Goal: Information Seeking & Learning: Learn about a topic

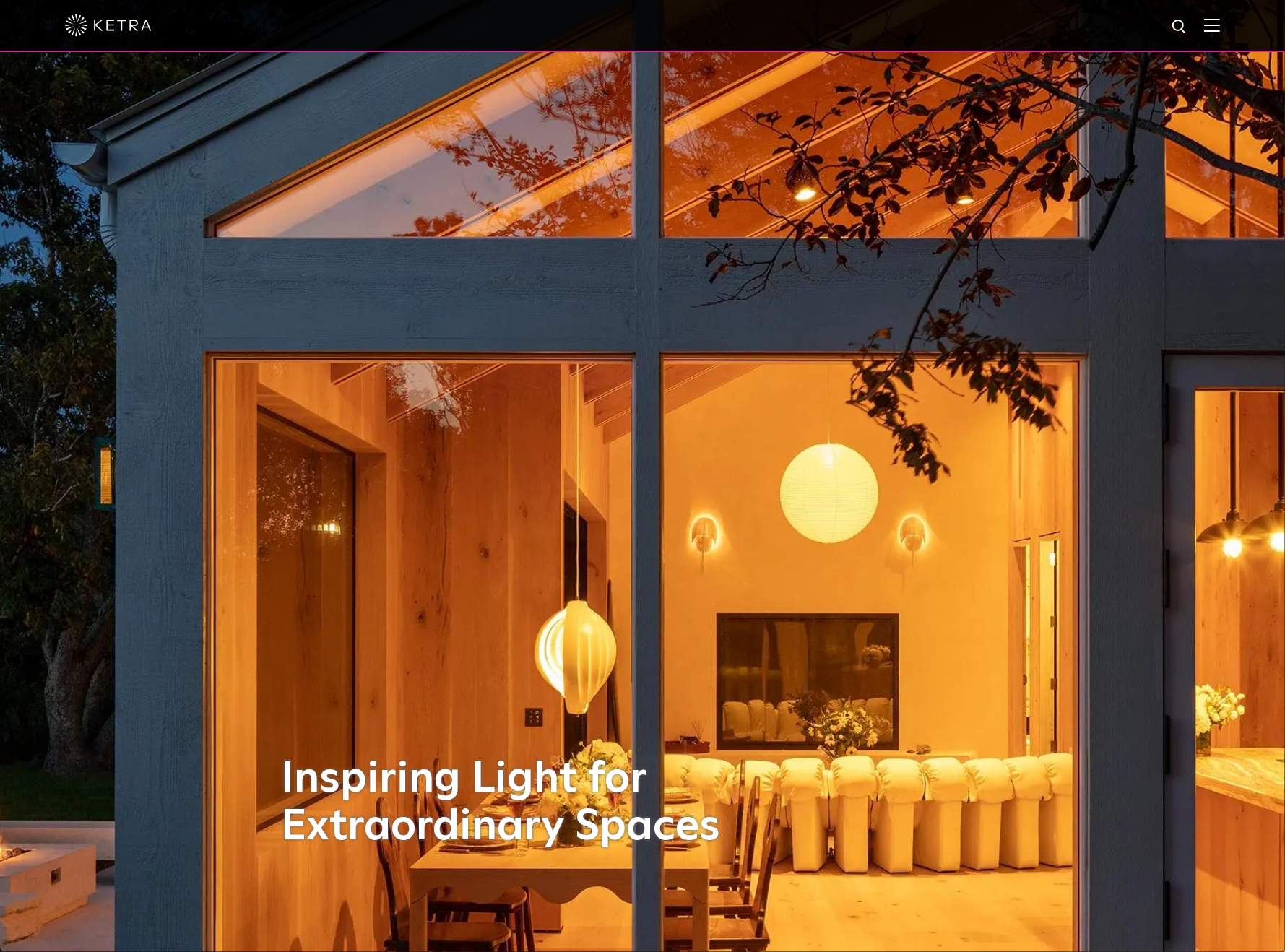
click at [1220, 23] on img at bounding box center [1212, 26] width 16 height 14
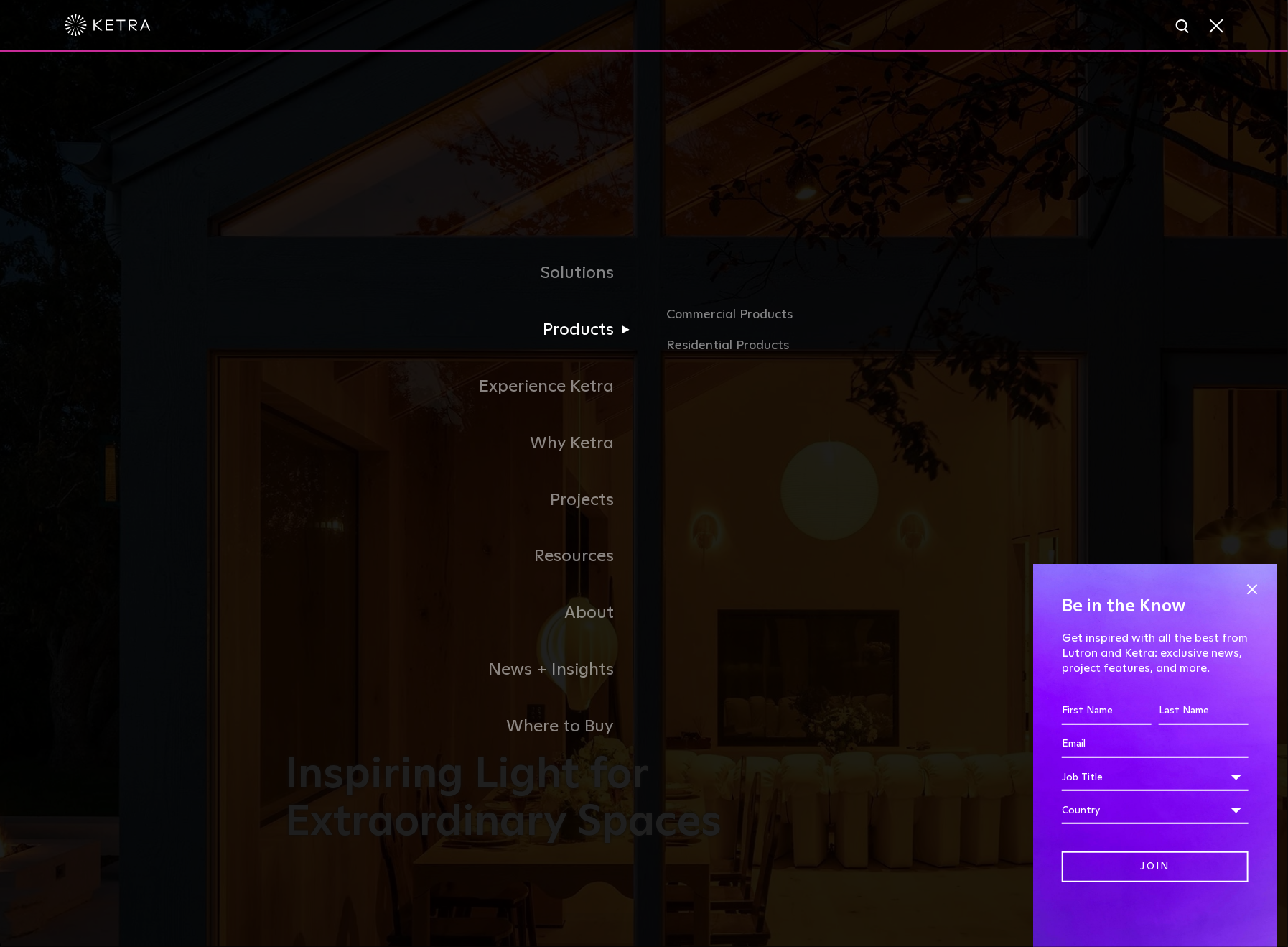
click at [608, 336] on link "Products" at bounding box center [465, 329] width 359 height 57
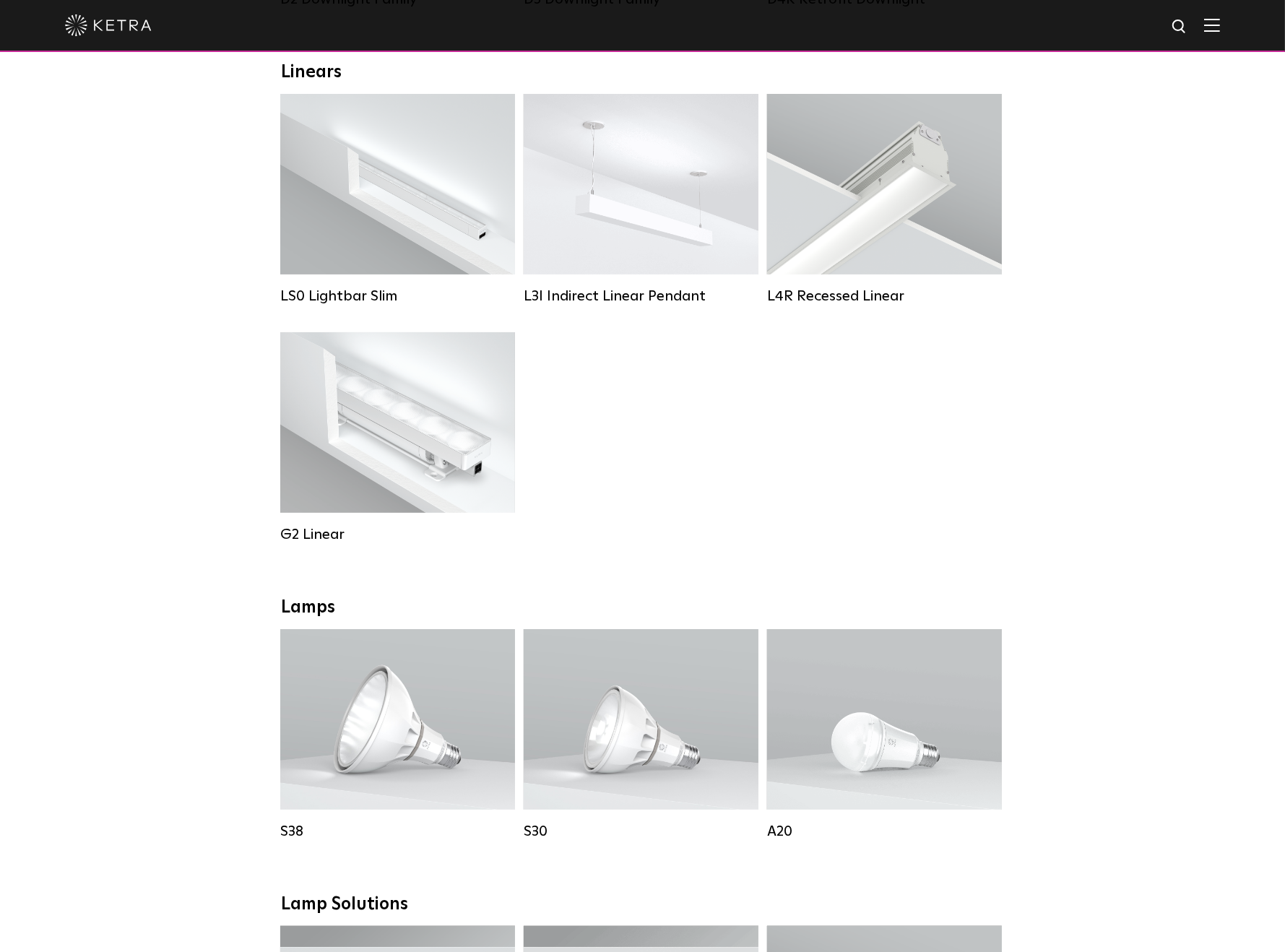
scroll to position [506, 0]
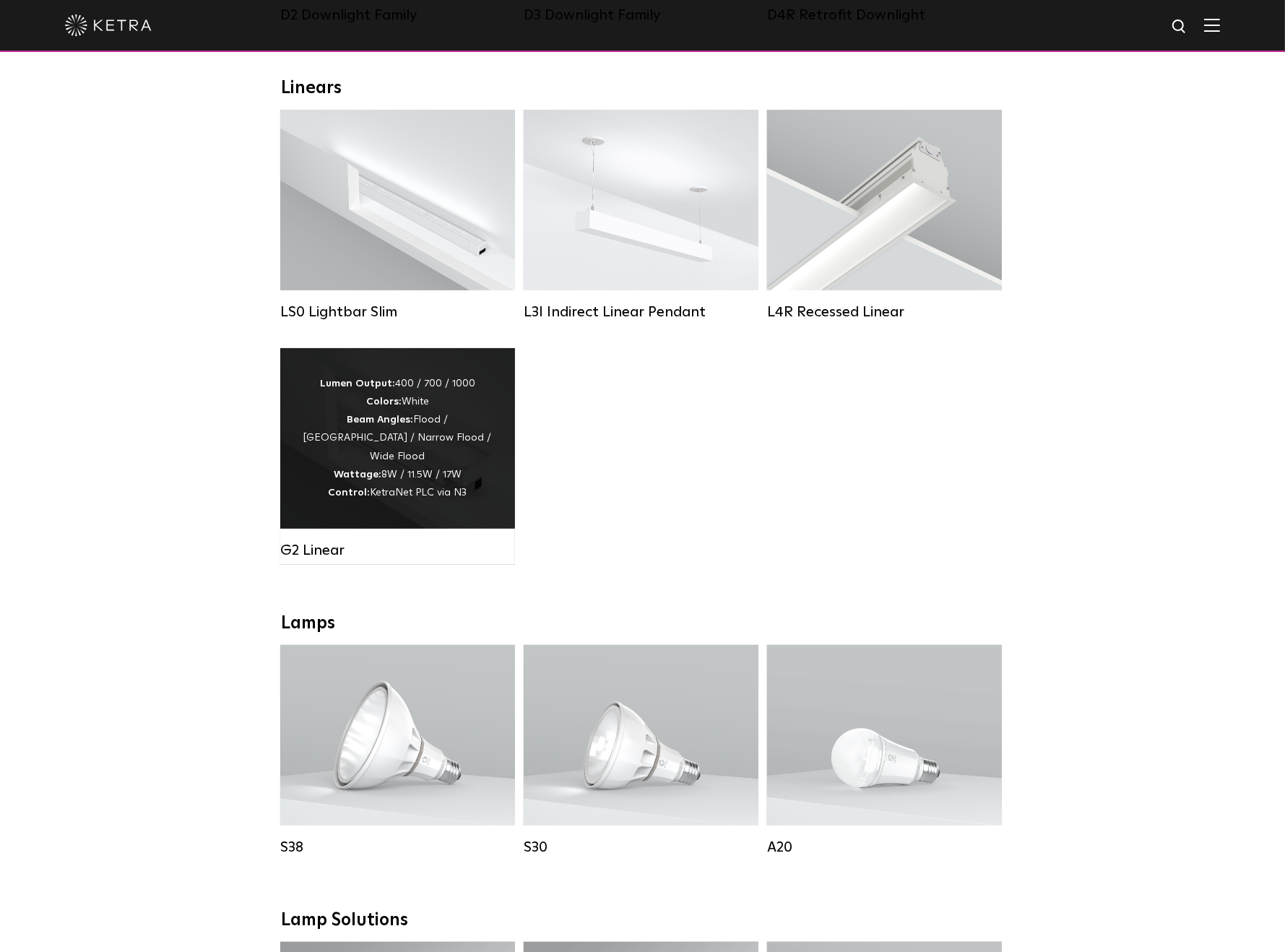
click at [419, 439] on div "Lumen Output: 400 / 700 / 1000 Colors: White Beam Angles: Flood / Graze / Narro…" at bounding box center [397, 439] width 191 height 127
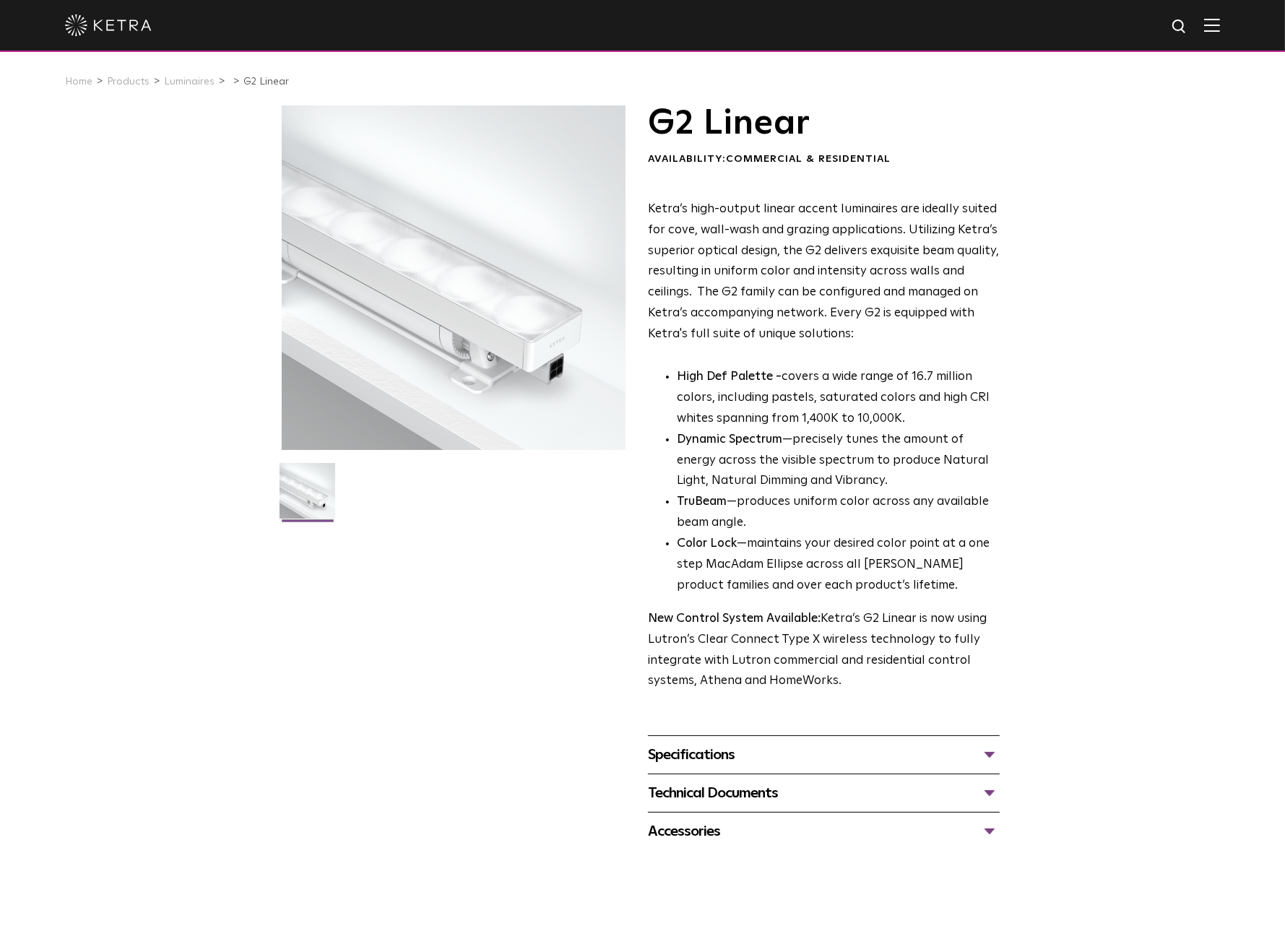
click at [718, 761] on div "Specifications" at bounding box center [823, 755] width 351 height 23
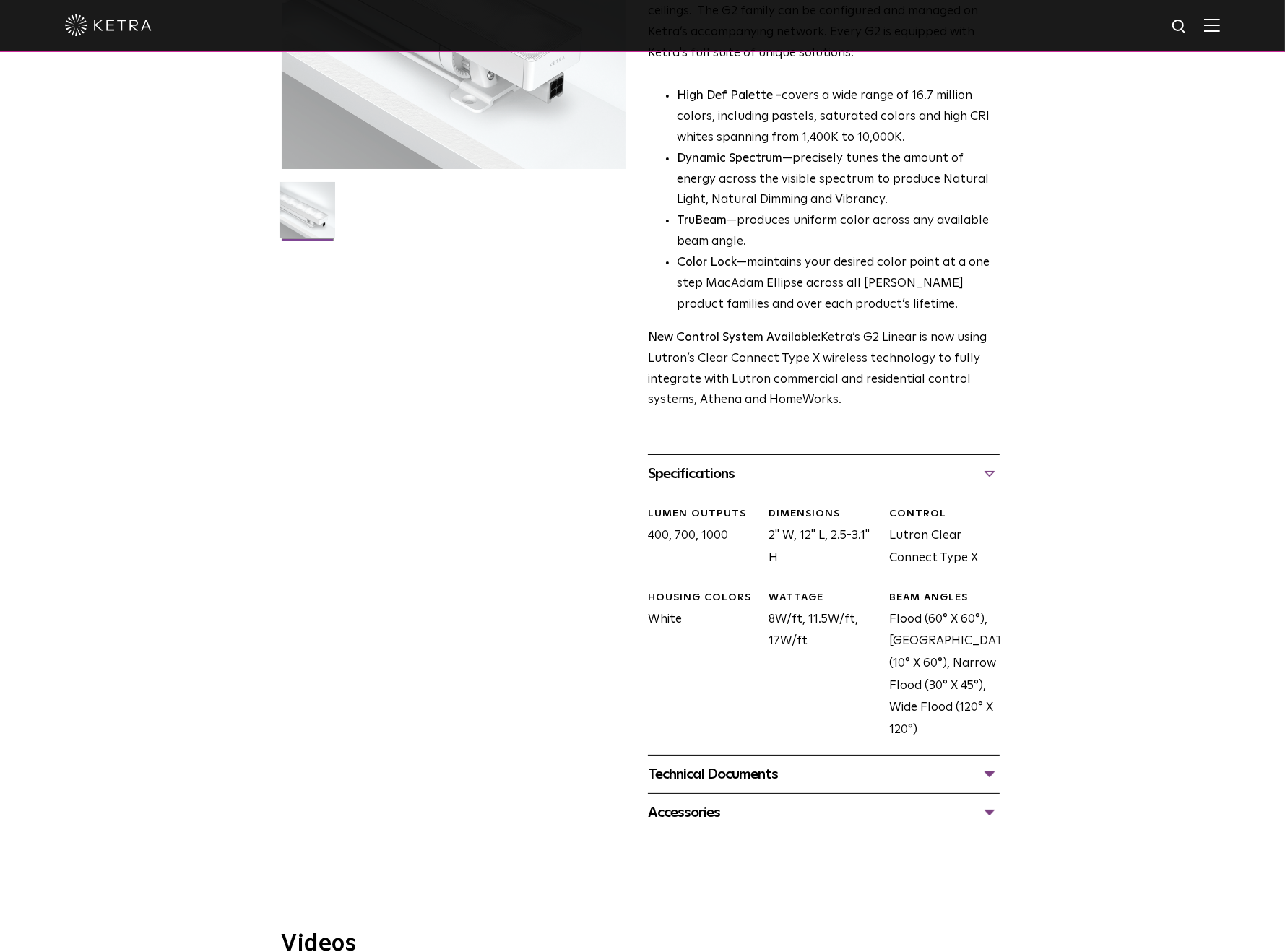
scroll to position [289, 0]
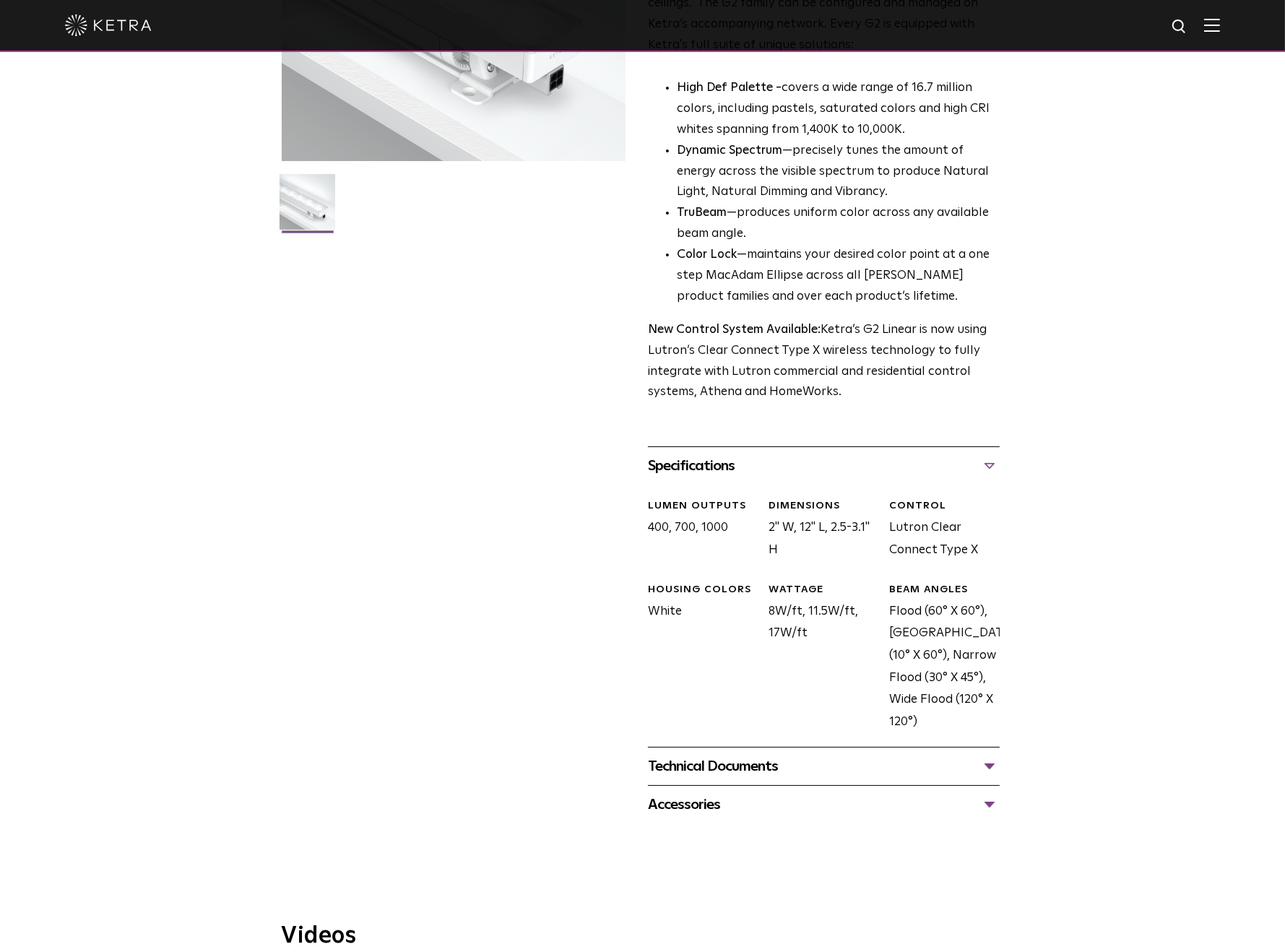
click at [719, 768] on div "Technical Documents" at bounding box center [823, 766] width 351 height 23
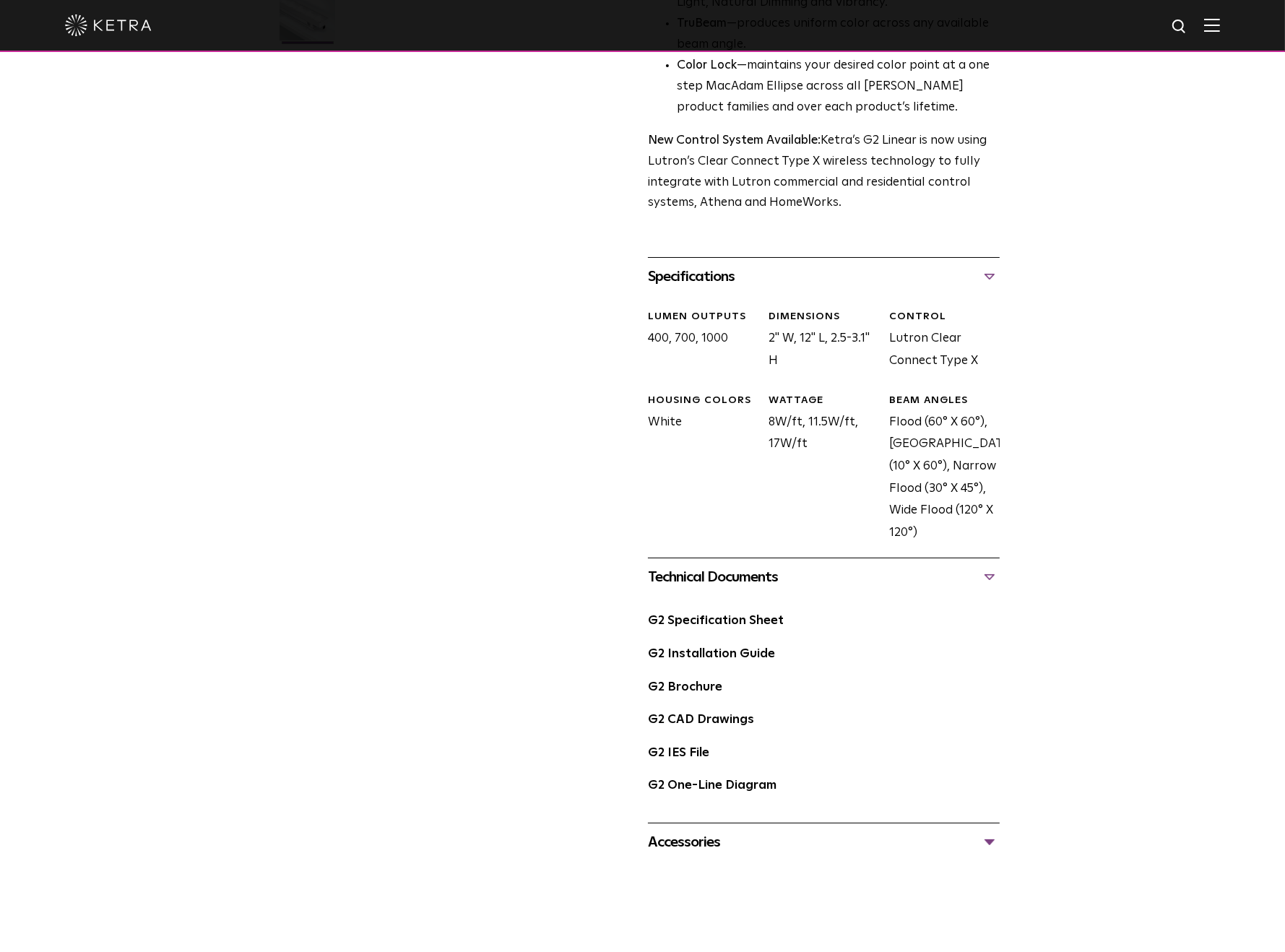
scroll to position [433, 0]
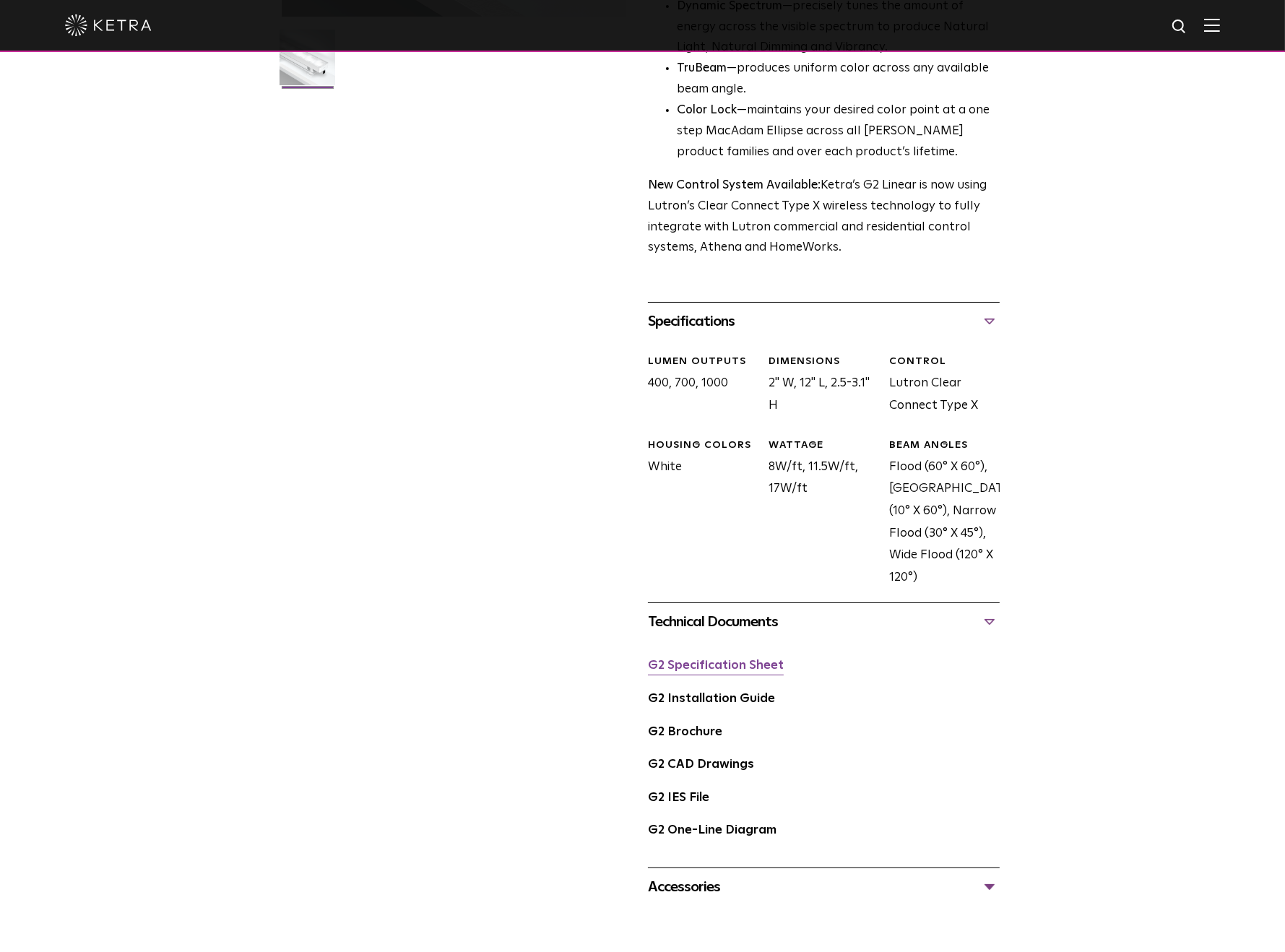
click at [709, 668] on link "G2 Specification Sheet" at bounding box center [716, 666] width 136 height 12
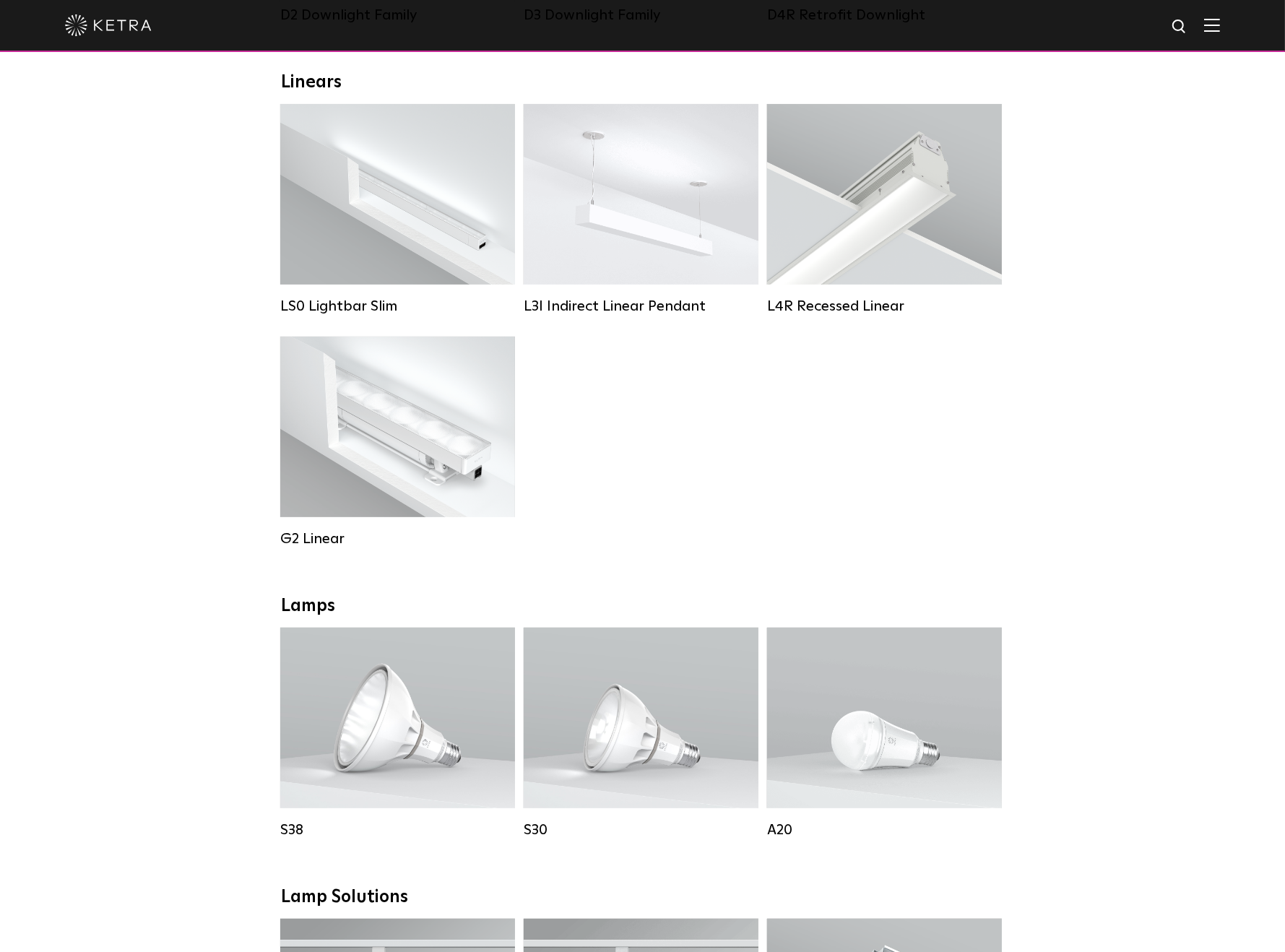
scroll to position [506, 0]
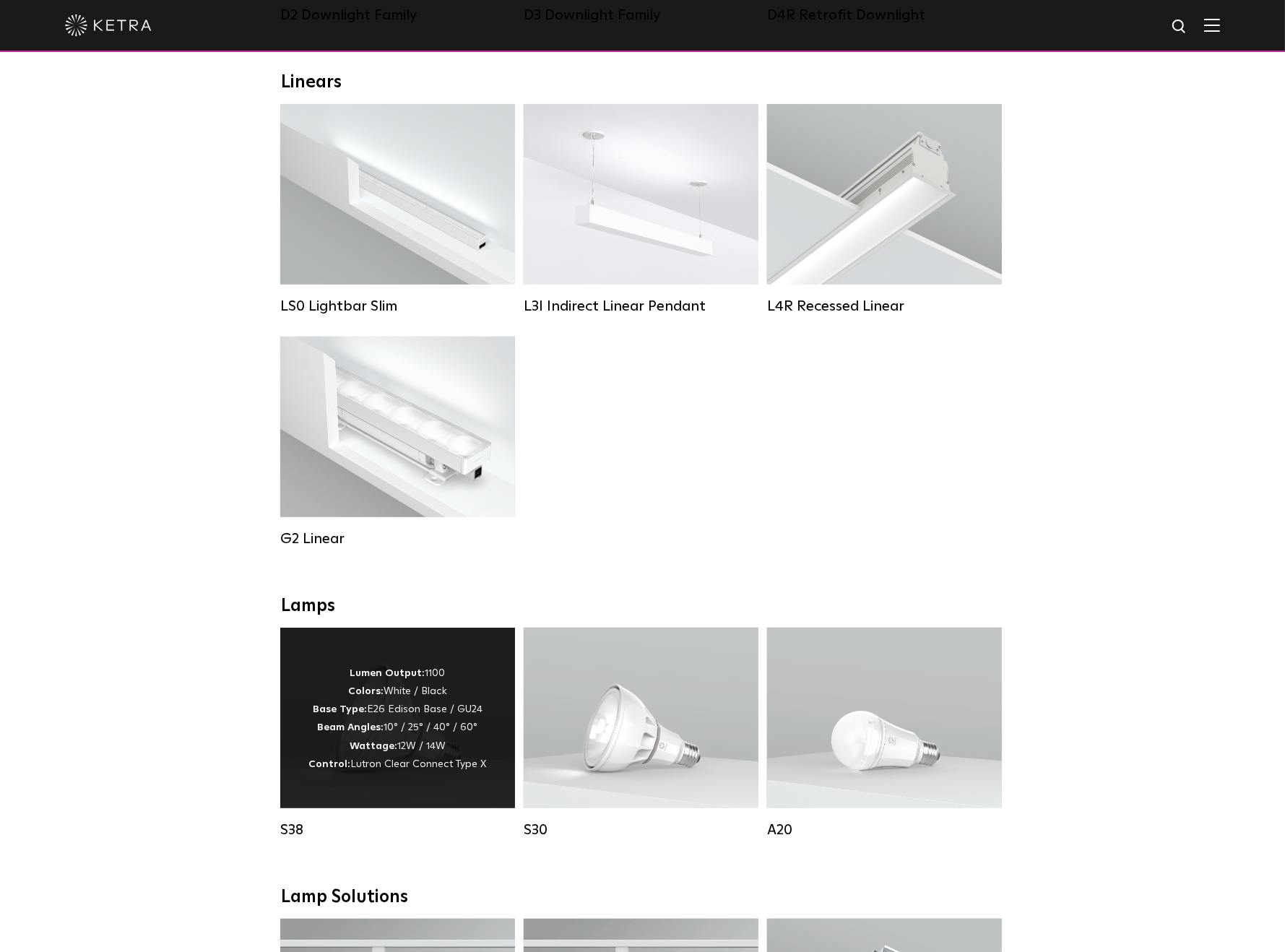
click at [419, 672] on div "Lumen Output: 1100 Colors: White / Black Base Type: E26 Edison Base / GU24 Beam…" at bounding box center [397, 718] width 235 height 181
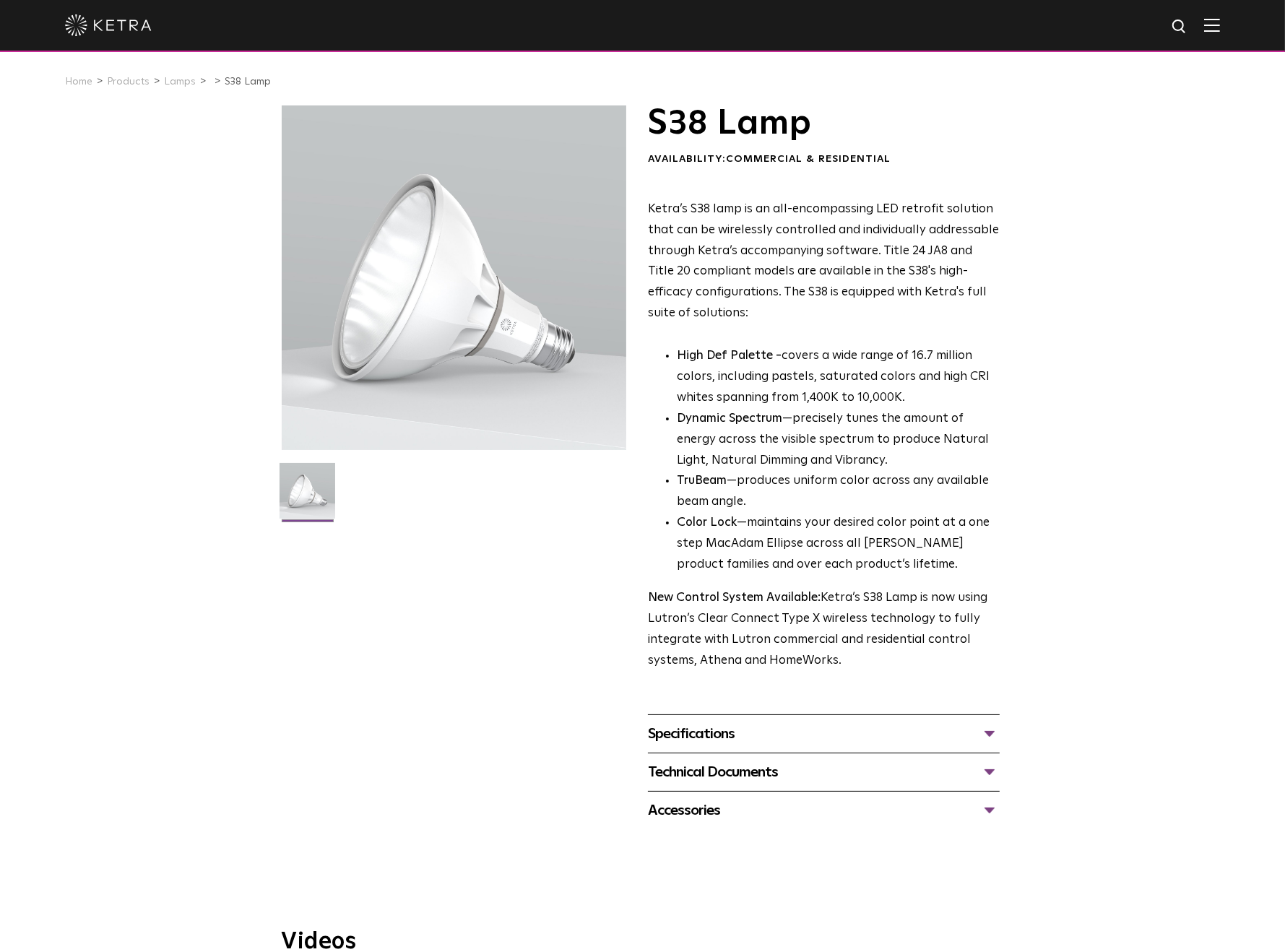
click at [709, 727] on div "Specifications" at bounding box center [823, 734] width 351 height 23
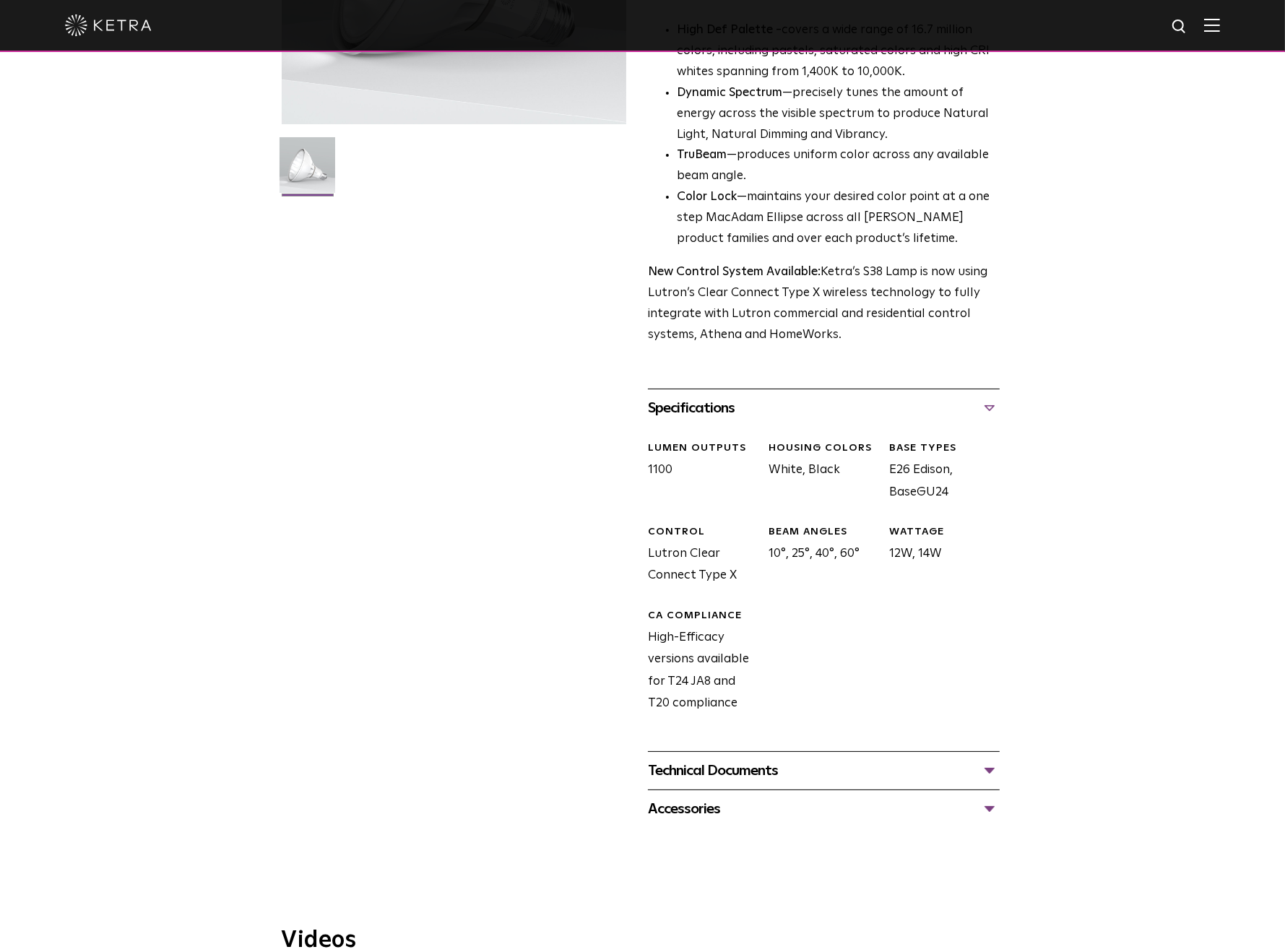
scroll to position [361, 0]
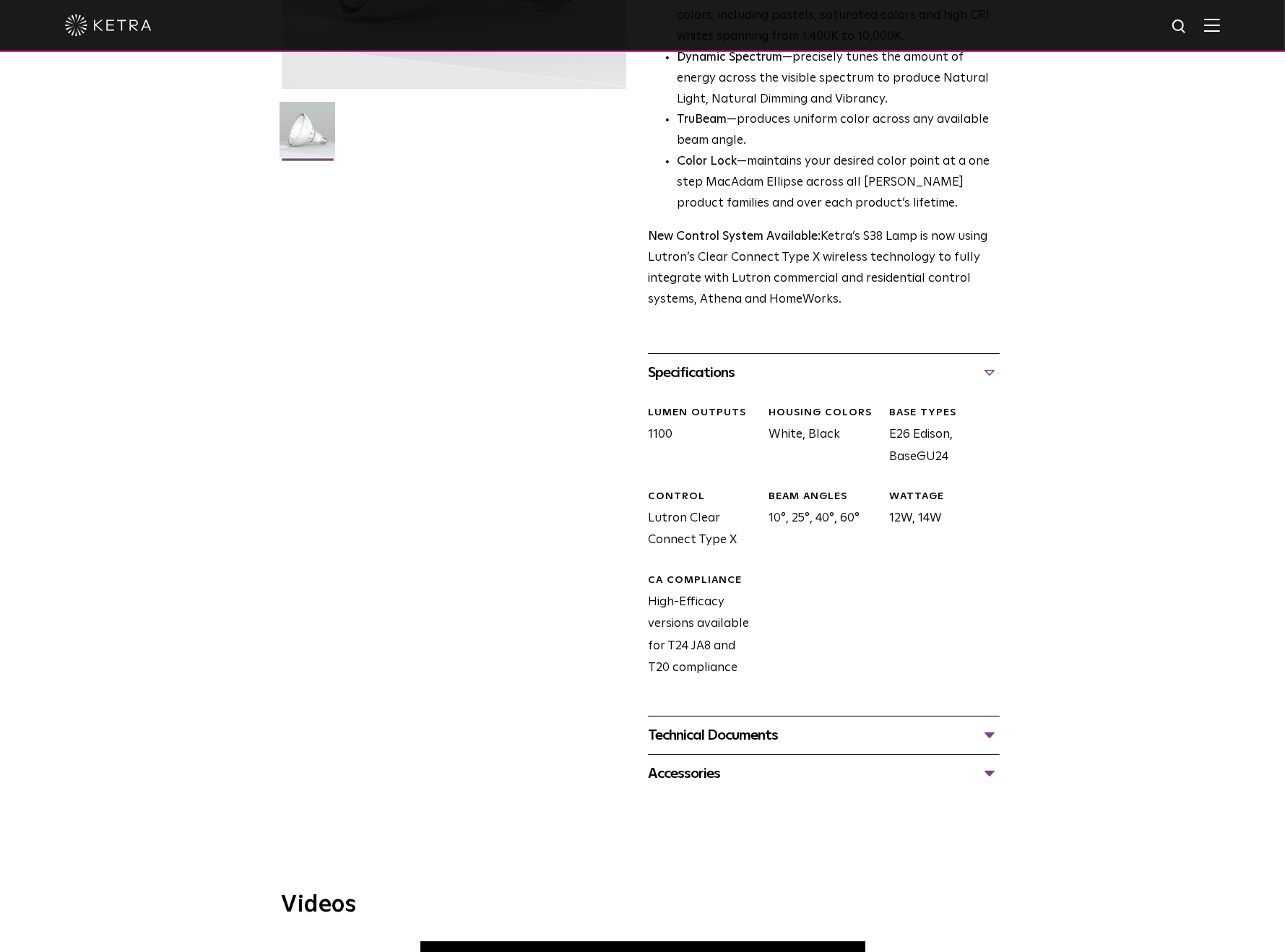
click at [696, 739] on div "Technical Documents" at bounding box center [823, 735] width 351 height 23
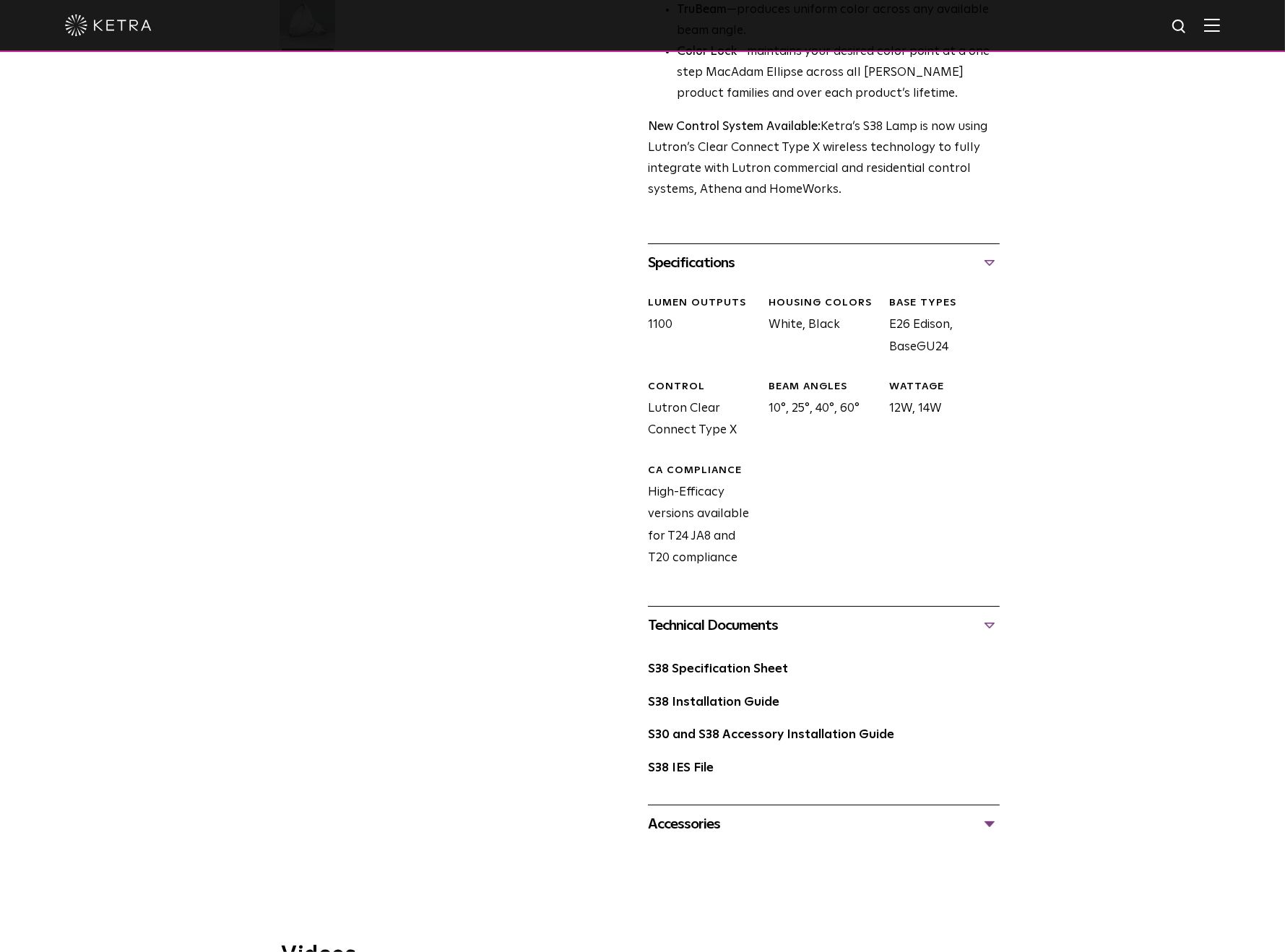
scroll to position [506, 0]
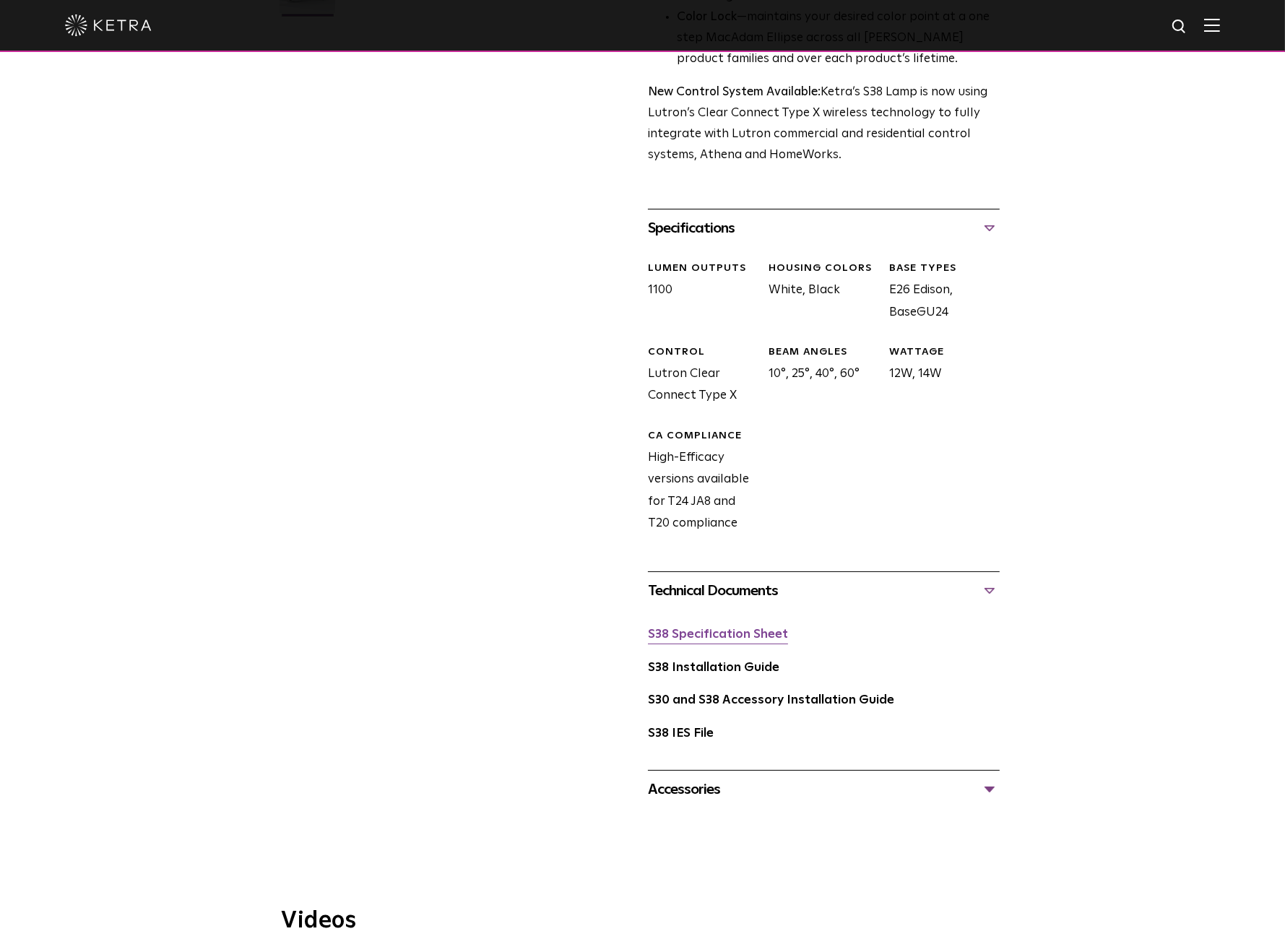
click at [694, 640] on link "S38 Specification Sheet" at bounding box center [718, 635] width 140 height 12
